Goal: Communication & Community: Answer question/provide support

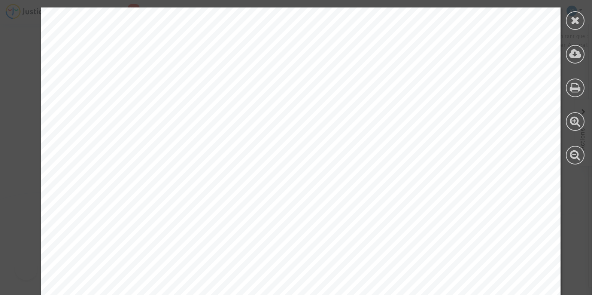
click at [563, 19] on div at bounding box center [575, 86] width 34 height 172
click at [575, 22] on icon at bounding box center [575, 20] width 9 height 11
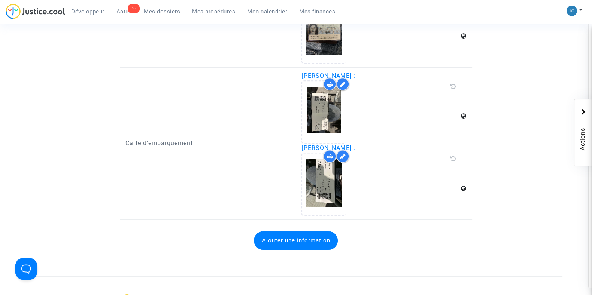
click at [175, 14] on span "Mes dossiers" at bounding box center [162, 11] width 36 height 7
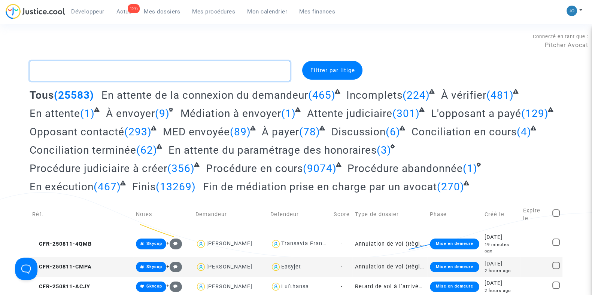
click at [202, 70] on textarea at bounding box center [160, 71] width 261 height 20
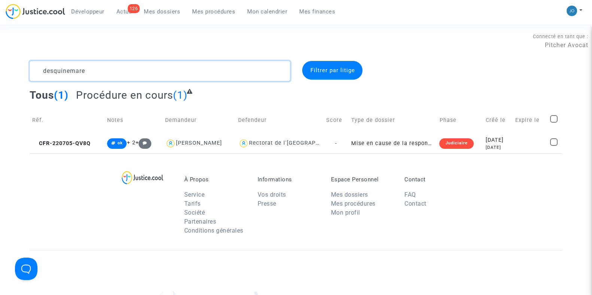
type textarea "desquinemare"
click at [498, 145] on div "[DATE]" at bounding box center [498, 148] width 24 height 6
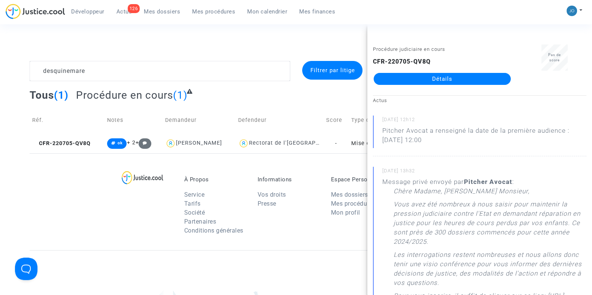
click at [447, 80] on link "Détails" at bounding box center [442, 79] width 137 height 12
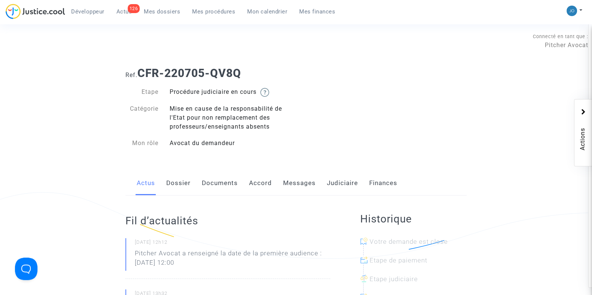
click at [304, 184] on link "Messages" at bounding box center [299, 183] width 33 height 25
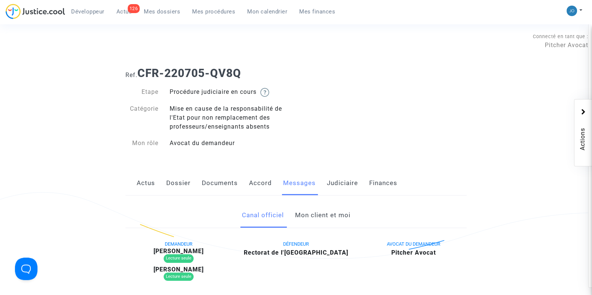
click at [313, 214] on link "Mon client et moi" at bounding box center [322, 215] width 55 height 25
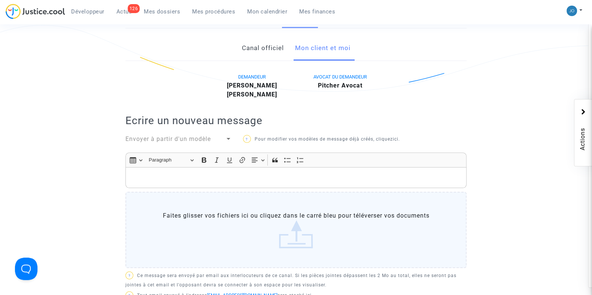
scroll to position [161, 0]
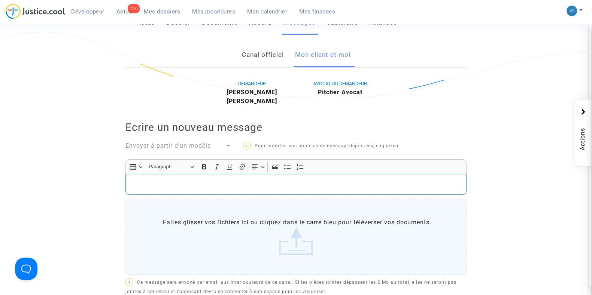
click at [294, 188] on p "Rich Text Editor, main" at bounding box center [296, 184] width 333 height 9
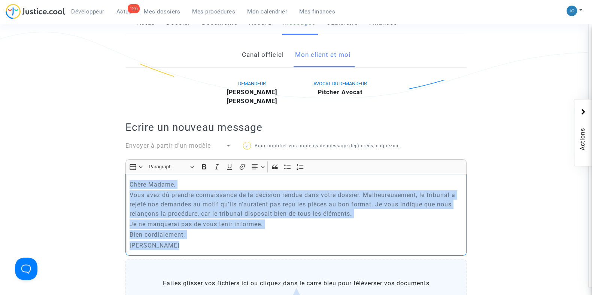
drag, startPoint x: 178, startPoint y: 254, endPoint x: 126, endPoint y: 184, distance: 87.0
click at [126, 184] on div "[PERSON_NAME] Madame, [PERSON_NAME] avez dû prendre connaissance de la décision…" at bounding box center [295, 215] width 341 height 82
copy div "[PERSON_NAME] Madame, [PERSON_NAME] avez dû prendre connaissance de la décision…"
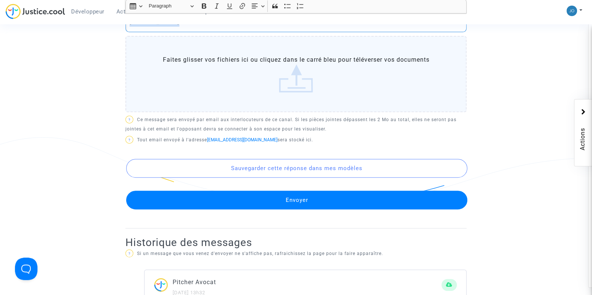
scroll to position [385, 0]
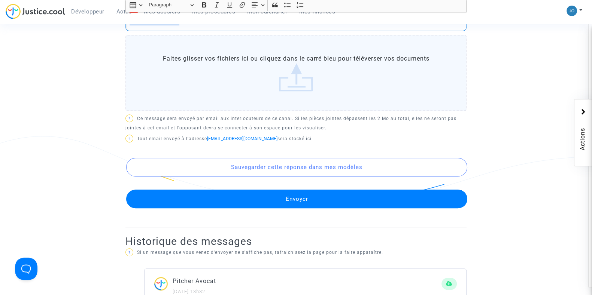
click at [289, 200] on button "Envoyer" at bounding box center [296, 199] width 341 height 19
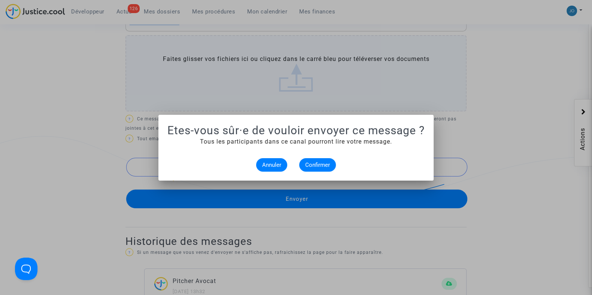
scroll to position [0, 0]
click at [317, 165] on span "Confirmer" at bounding box center [317, 165] width 25 height 7
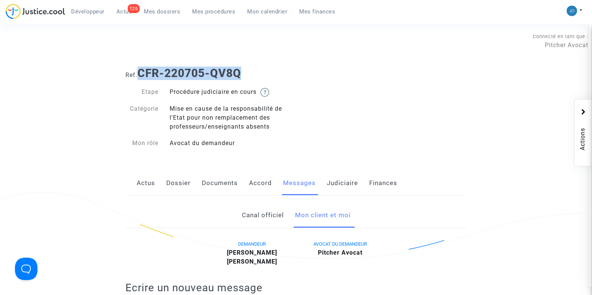
drag, startPoint x: 247, startPoint y: 76, endPoint x: 141, endPoint y: 70, distance: 106.1
click at [141, 70] on h1 "Ref. CFR-220705-QV8Q" at bounding box center [295, 73] width 341 height 13
copy b "CFR-220705-QV8Q"
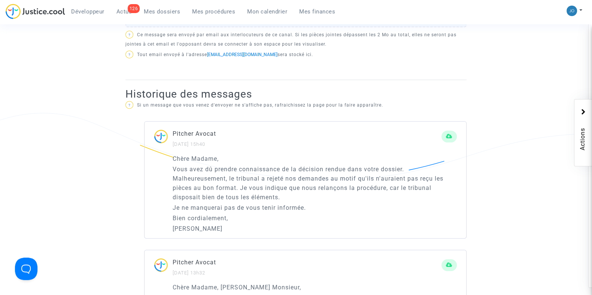
scroll to position [414, 0]
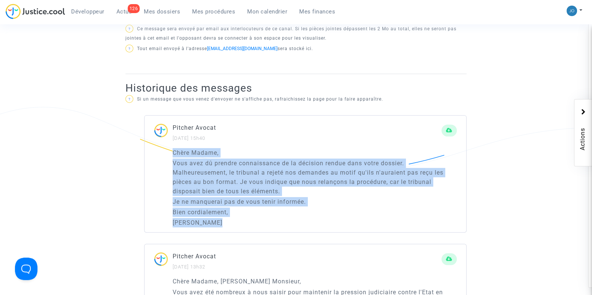
drag, startPoint x: 228, startPoint y: 221, endPoint x: 169, endPoint y: 154, distance: 89.4
click at [169, 154] on div "[PERSON_NAME] Madame, [PERSON_NAME] avez dû prendre connaissance de la décision…" at bounding box center [306, 190] width 322 height 85
copy div "[PERSON_NAME] Madame, [PERSON_NAME] avez dû prendre connaissance de la décision…"
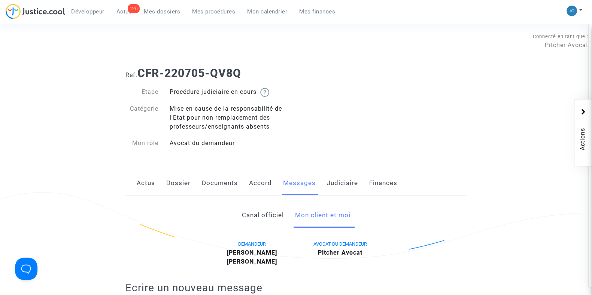
click at [166, 13] on span "Mes dossiers" at bounding box center [162, 11] width 36 height 7
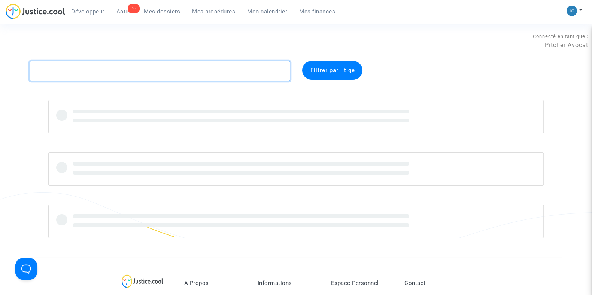
click at [129, 74] on textarea at bounding box center [160, 71] width 261 height 20
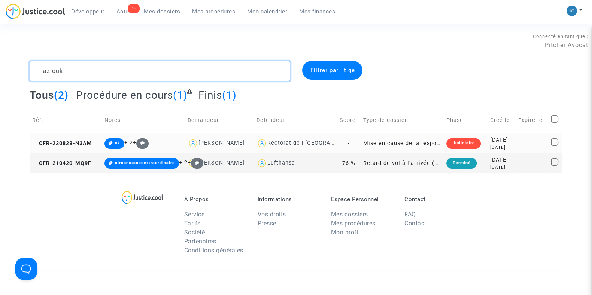
type textarea "azlouk"
click at [490, 137] on div "[DATE]" at bounding box center [501, 140] width 22 height 8
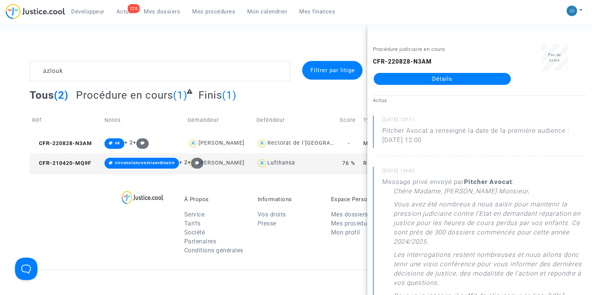
click at [439, 76] on link "Détails" at bounding box center [442, 79] width 137 height 12
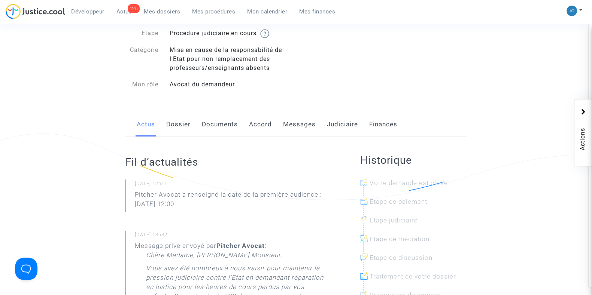
scroll to position [64, 0]
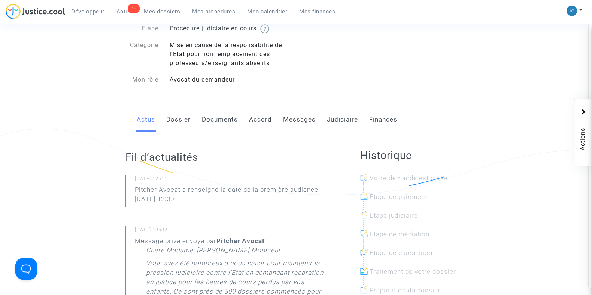
click at [299, 112] on link "Messages" at bounding box center [299, 119] width 33 height 25
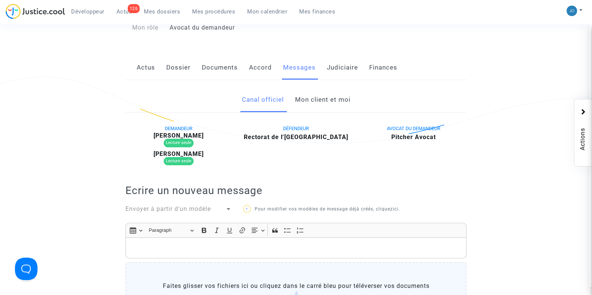
scroll to position [118, 0]
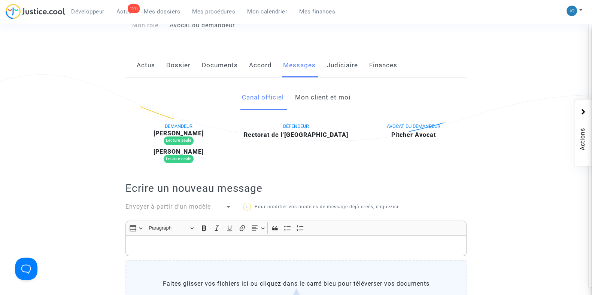
click at [319, 96] on link "Mon client et moi" at bounding box center [322, 97] width 55 height 25
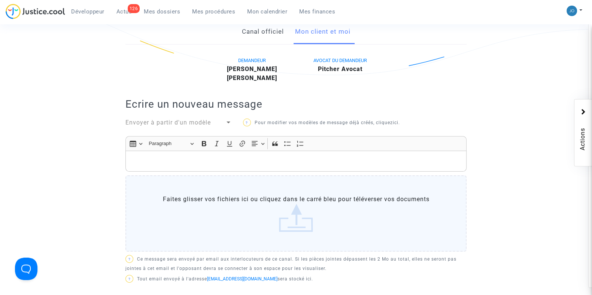
scroll to position [185, 0]
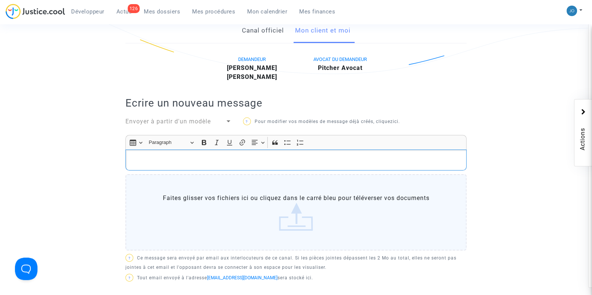
click at [259, 159] on p "Rich Text Editor, main" at bounding box center [296, 160] width 333 height 9
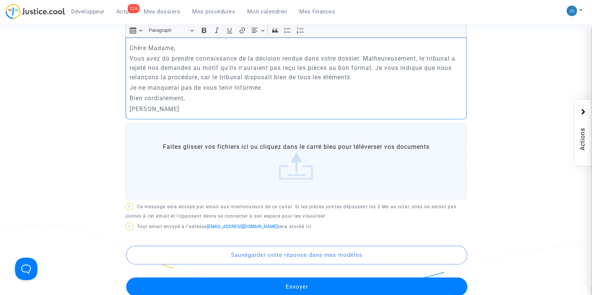
scroll to position [297, 0]
click at [283, 285] on button "Envoyer" at bounding box center [296, 287] width 341 height 19
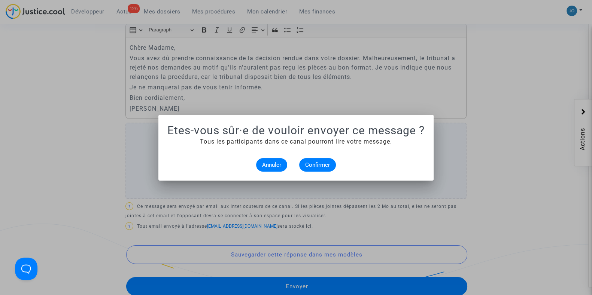
scroll to position [0, 0]
click at [321, 160] on button "Confirmer" at bounding box center [317, 164] width 37 height 13
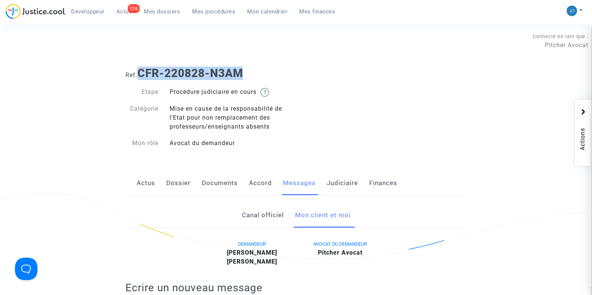
drag, startPoint x: 256, startPoint y: 73, endPoint x: 139, endPoint y: 67, distance: 117.3
click at [139, 67] on h1 "Ref. CFR-220828-N3AM" at bounding box center [295, 73] width 341 height 13
copy b "CFR-220828-N3AM"
click at [176, 14] on span "Mes dossiers" at bounding box center [162, 11] width 36 height 7
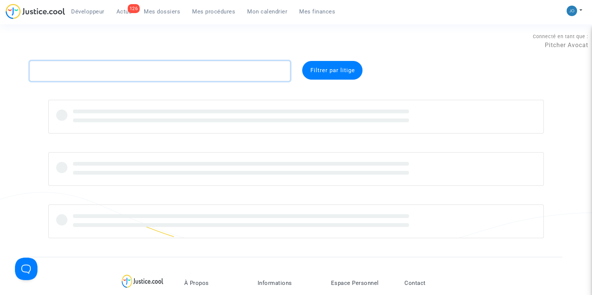
click at [150, 76] on textarea at bounding box center [160, 71] width 261 height 20
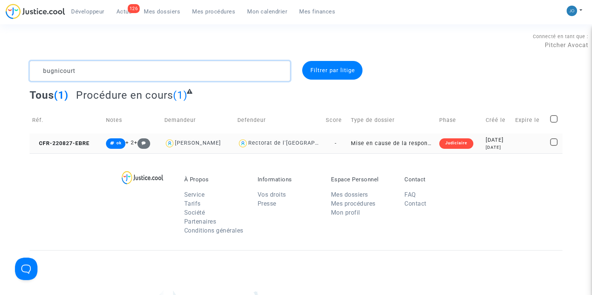
type textarea "bugnicourt"
click at [490, 147] on div "[DATE]" at bounding box center [498, 148] width 24 height 6
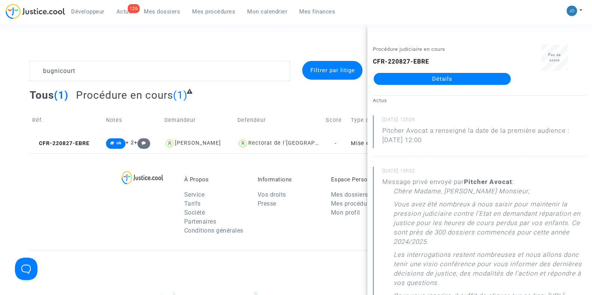
click at [447, 80] on link "Détails" at bounding box center [442, 79] width 137 height 12
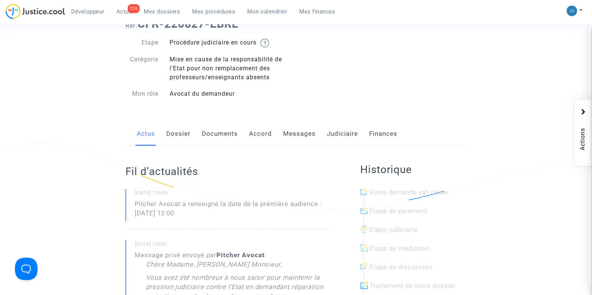
scroll to position [51, 0]
click at [294, 143] on link "Messages" at bounding box center [299, 132] width 33 height 25
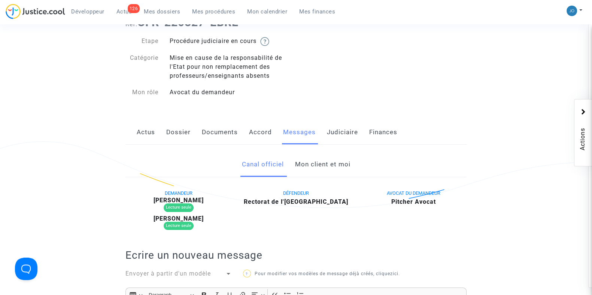
click at [322, 166] on link "Mon client et moi" at bounding box center [322, 164] width 55 height 25
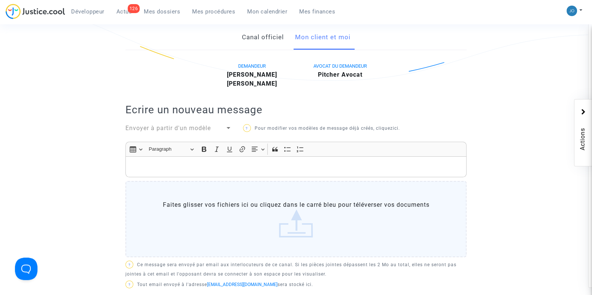
scroll to position [179, 0]
click at [297, 152] on button "Numbered List Numbered List" at bounding box center [300, 148] width 11 height 11
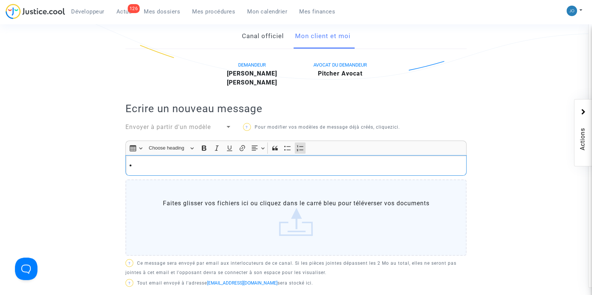
click at [288, 160] on div "Rich Text Editor, main" at bounding box center [295, 165] width 341 height 21
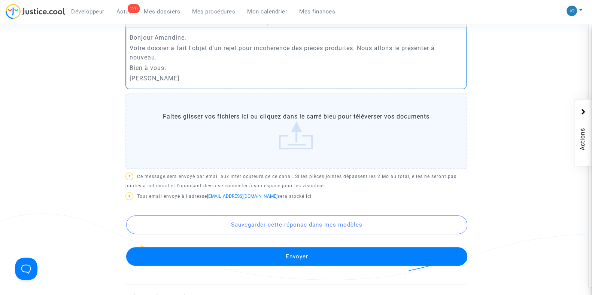
scroll to position [308, 0]
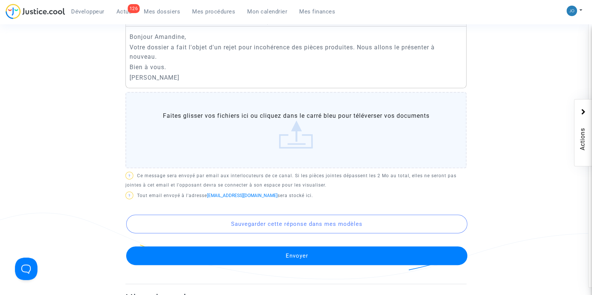
click at [293, 252] on button "Envoyer" at bounding box center [296, 256] width 341 height 19
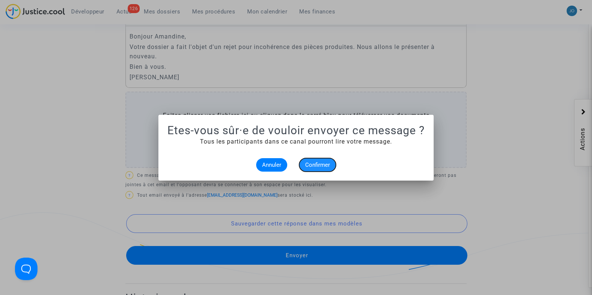
click at [316, 165] on span "Confirmer" at bounding box center [317, 165] width 25 height 7
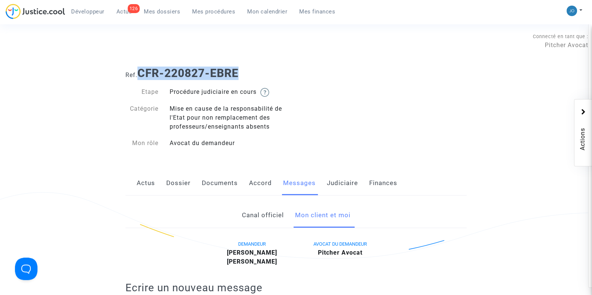
drag, startPoint x: 240, startPoint y: 72, endPoint x: 139, endPoint y: 74, distance: 101.9
click at [139, 74] on h1 "Ref. CFR-220827-EBRE" at bounding box center [295, 73] width 341 height 13
copy b "CFR-220827-EBRE"
click at [170, 13] on span "Mes dossiers" at bounding box center [162, 11] width 36 height 7
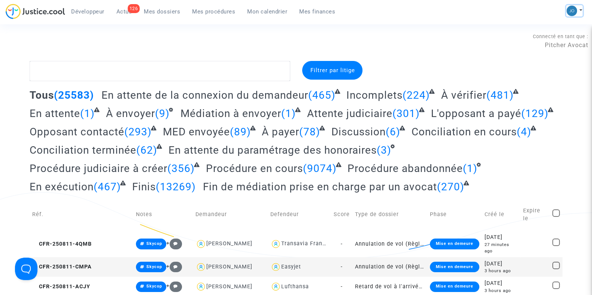
click at [580, 11] on button at bounding box center [574, 10] width 16 height 11
click at [535, 35] on link "Changer de compte" at bounding box center [545, 39] width 76 height 12
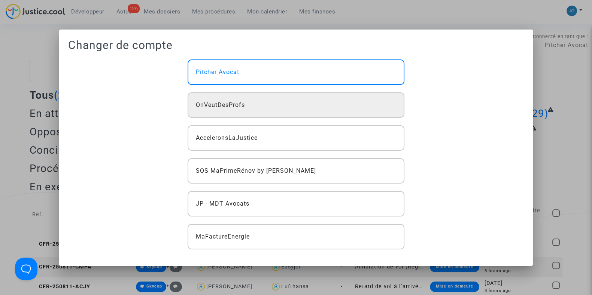
click at [319, 109] on div "OnVeutDesProfs" at bounding box center [296, 104] width 216 height 25
